Goal: Find specific page/section: Find specific page/section

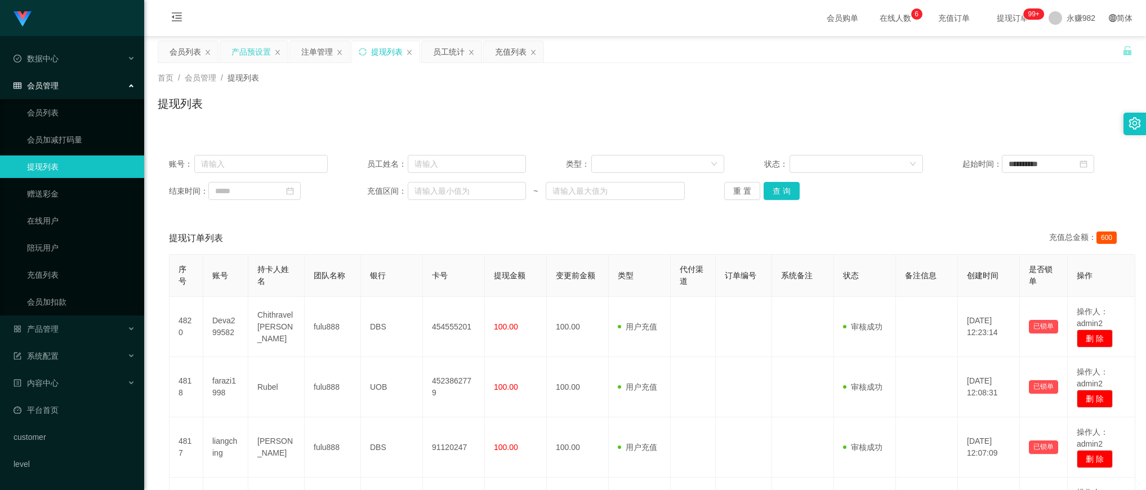
click at [246, 52] on div "产品预设置" at bounding box center [250, 51] width 39 height 21
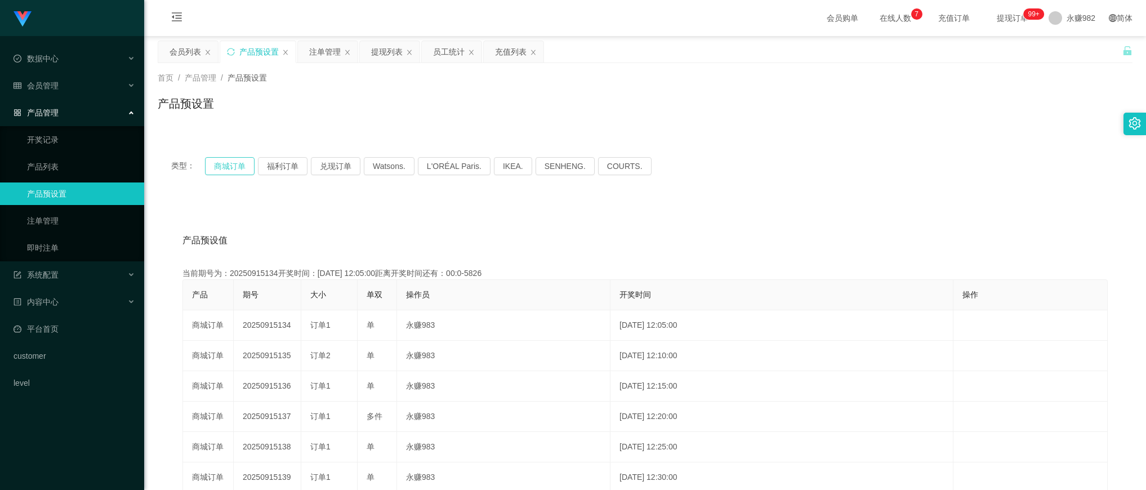
click at [230, 162] on button "商城订单" at bounding box center [230, 166] width 50 height 18
click at [277, 164] on button "福利订单" at bounding box center [283, 166] width 50 height 18
click at [281, 163] on button "福利订单" at bounding box center [283, 166] width 50 height 18
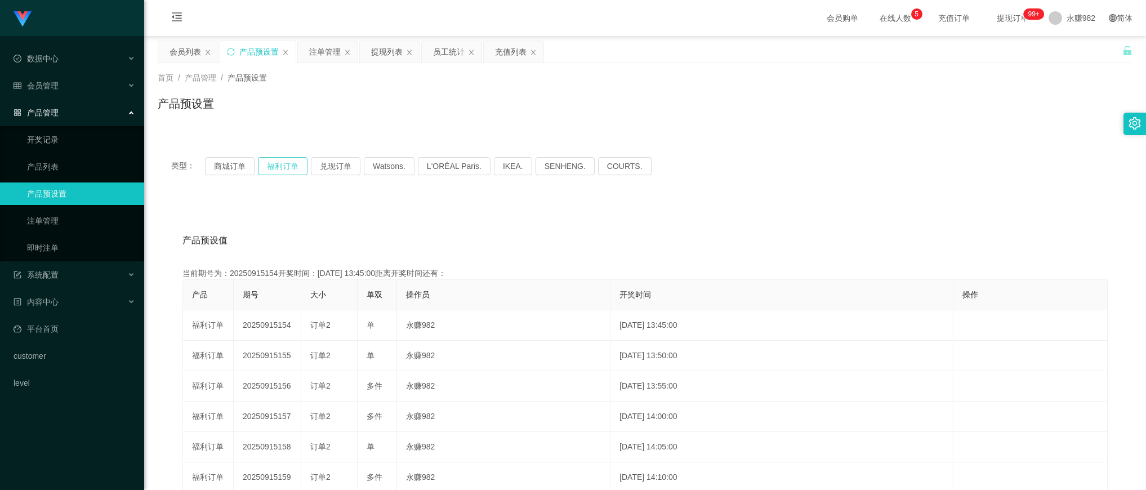
click at [281, 163] on button "福利订单" at bounding box center [283, 166] width 50 height 18
click at [288, 165] on button "福利订单" at bounding box center [283, 166] width 50 height 18
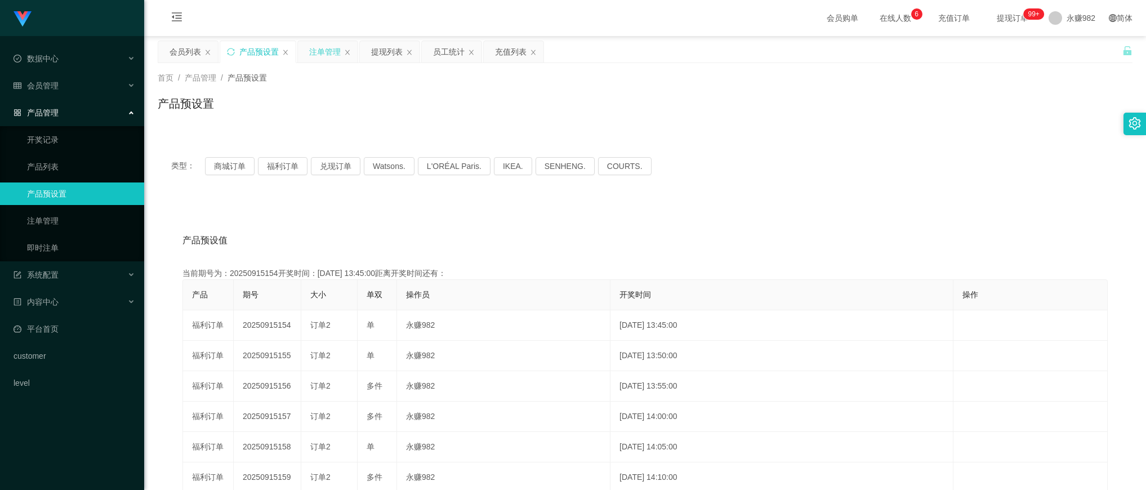
click at [322, 41] on div "注单管理" at bounding box center [325, 51] width 32 height 21
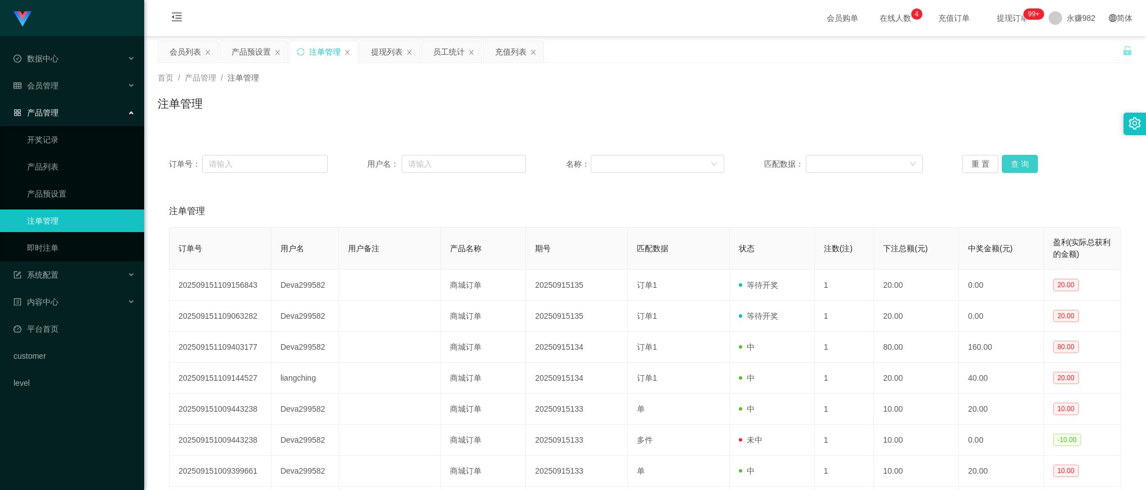
click at [1013, 164] on button "查 询" at bounding box center [1019, 164] width 36 height 18
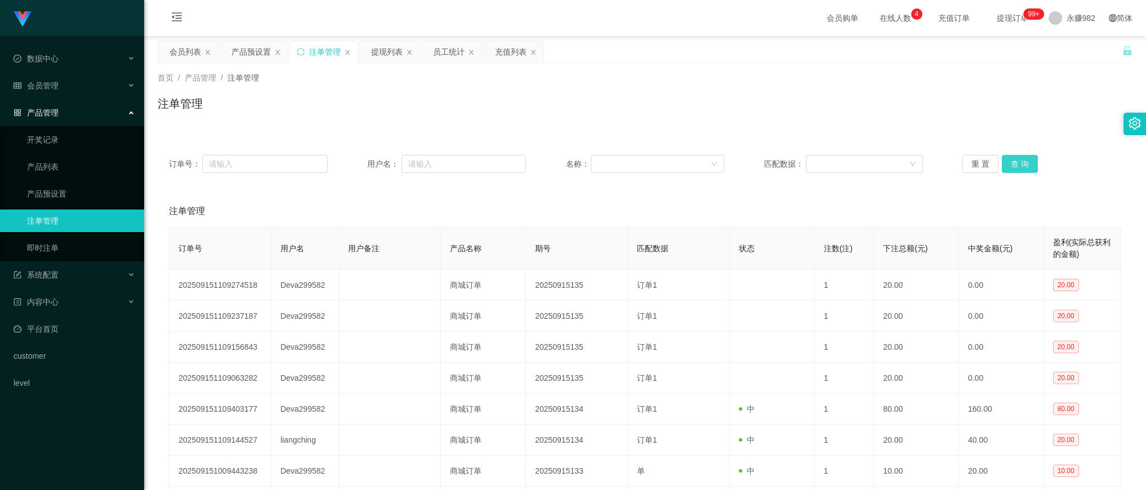
click at [1013, 164] on button "查 询" at bounding box center [1019, 164] width 36 height 18
click at [1014, 164] on button "查 询" at bounding box center [1019, 164] width 36 height 18
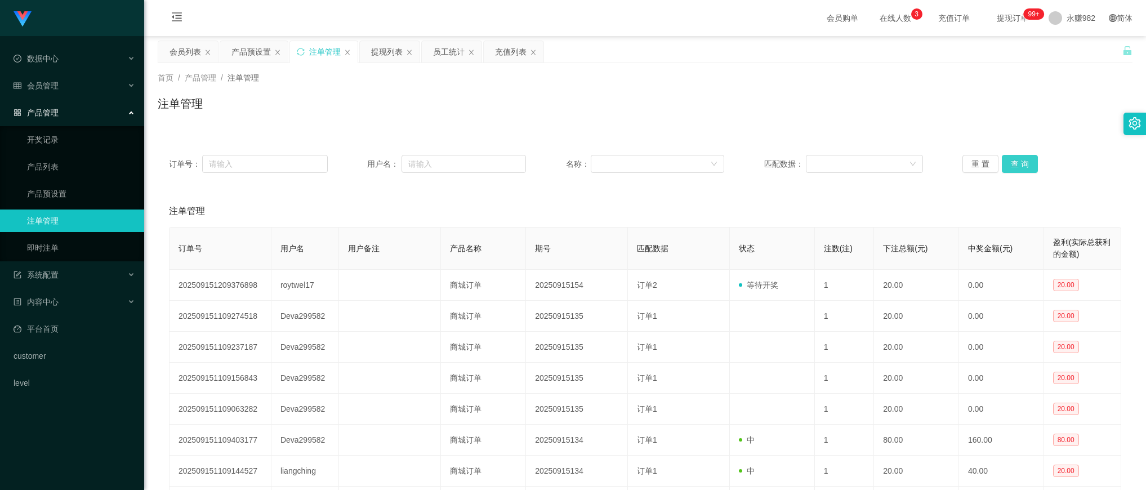
click at [1014, 164] on button "查 询" at bounding box center [1019, 164] width 36 height 18
click at [1018, 163] on button "查 询" at bounding box center [1019, 164] width 36 height 18
click at [257, 48] on div "产品预设置" at bounding box center [250, 51] width 39 height 21
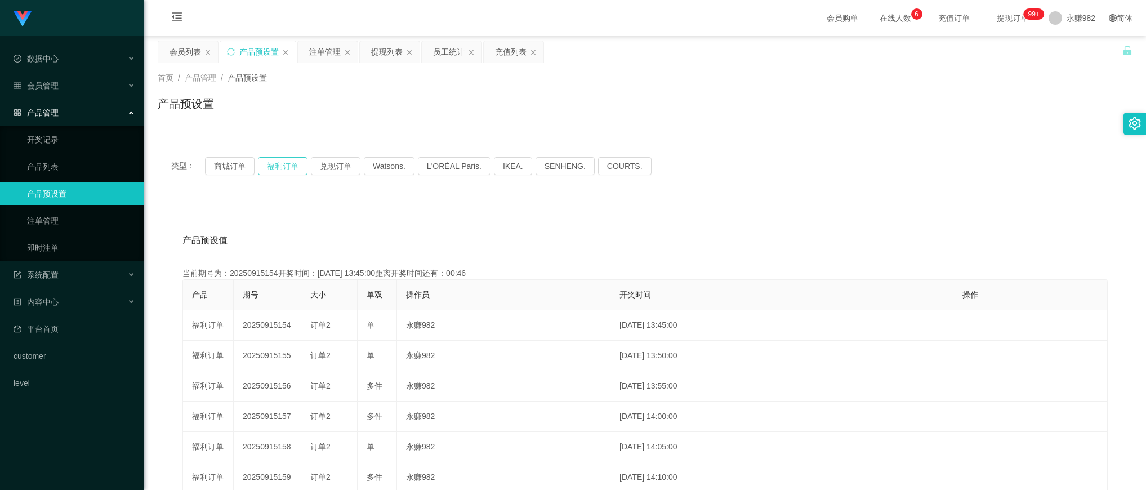
click at [279, 164] on button "福利订单" at bounding box center [283, 166] width 50 height 18
click at [224, 168] on button "商城订单" at bounding box center [230, 166] width 50 height 18
click at [269, 162] on button "福利订单" at bounding box center [283, 166] width 50 height 18
click at [518, 210] on div "产品预设值 添加期号 当前期号为：20250915154开奖时间：[DATE] 13:45:00距离开奖时间还有：00:28 产品 期号 大小 单双 操作员 …" at bounding box center [645, 432] width 974 height 464
click at [325, 54] on div "注单管理" at bounding box center [325, 51] width 32 height 21
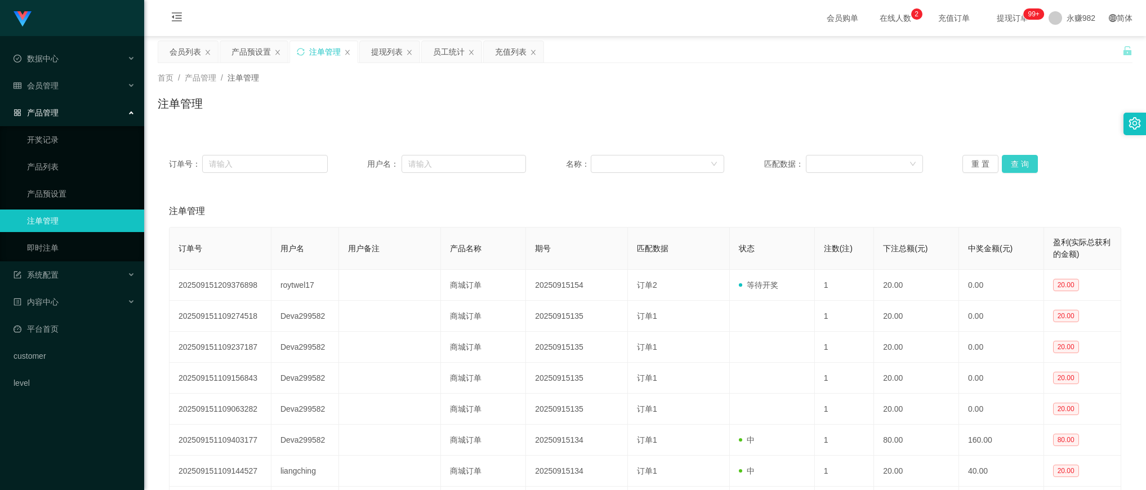
click at [1026, 164] on button "查 询" at bounding box center [1019, 164] width 36 height 18
